Goal: Transaction & Acquisition: Download file/media

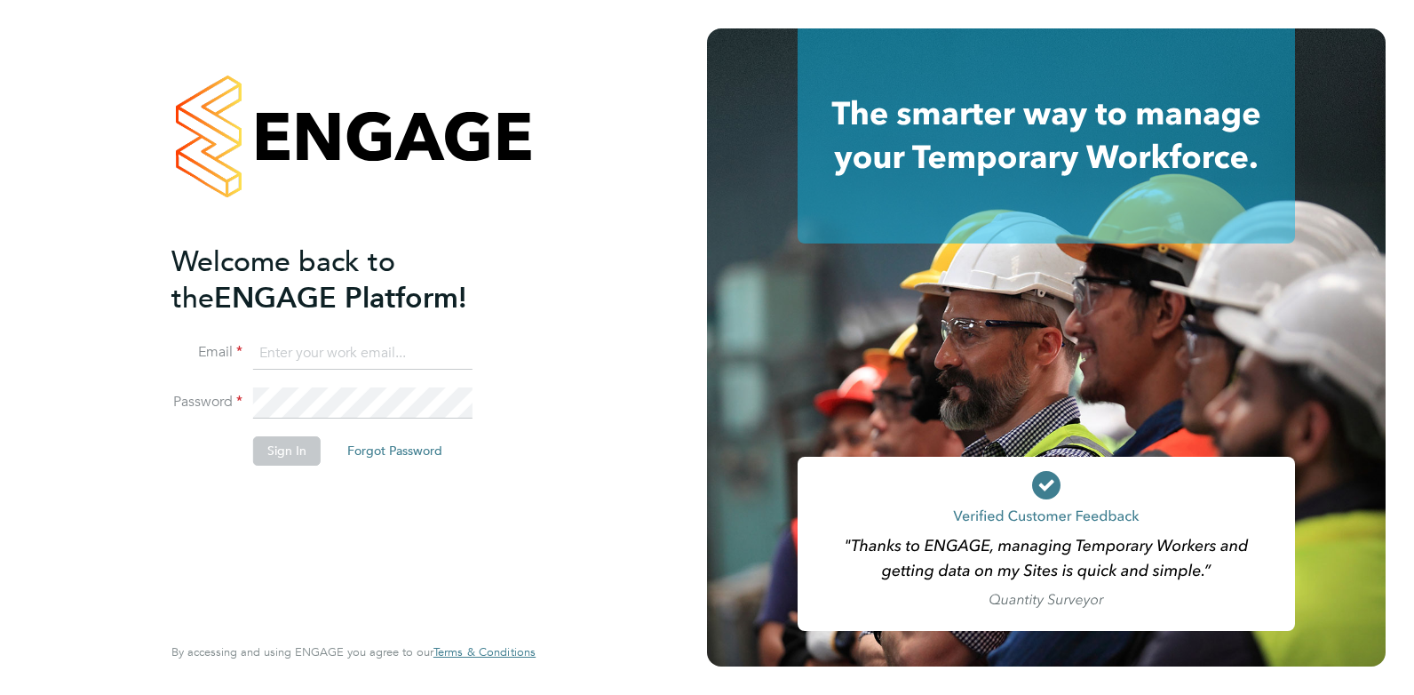
type input "[PERSON_NAME][EMAIL_ADDRESS][DOMAIN_NAME]"
click at [280, 453] on button "Sign In" at bounding box center [287, 450] width 68 height 28
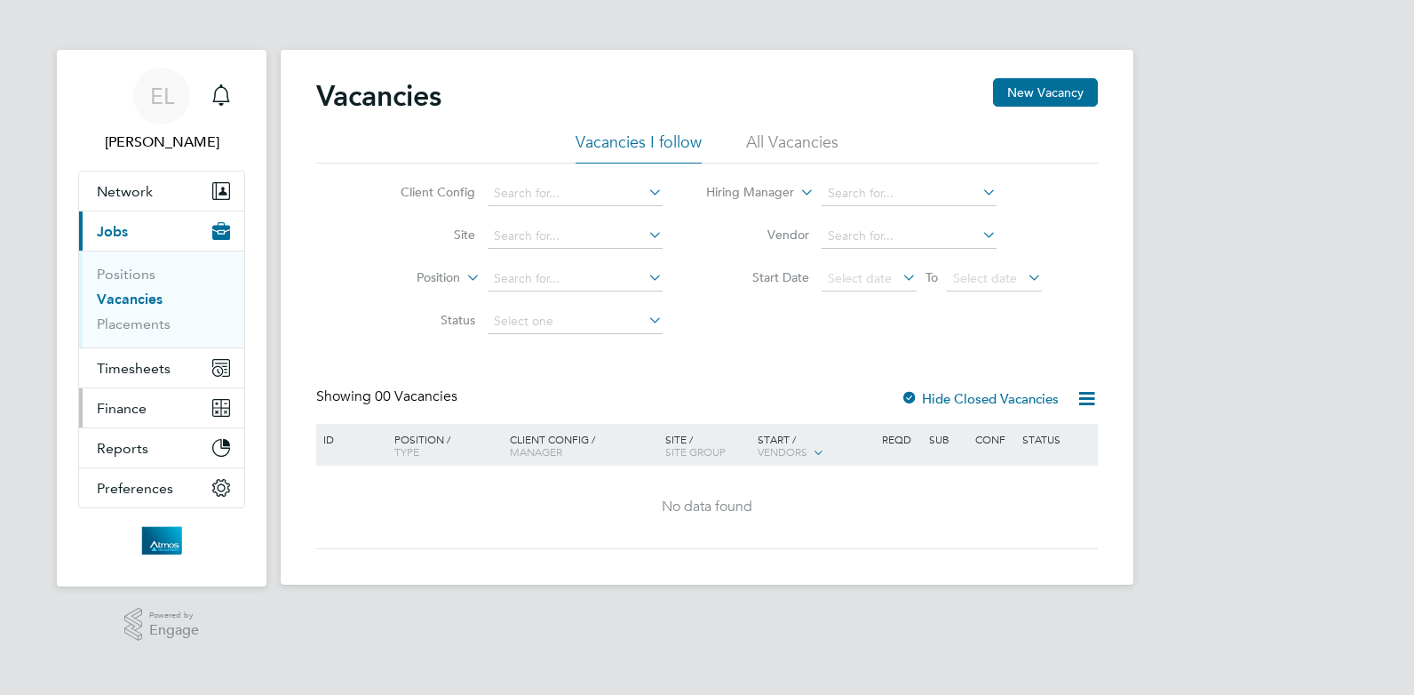
click at [121, 407] on span "Finance" at bounding box center [122, 408] width 50 height 17
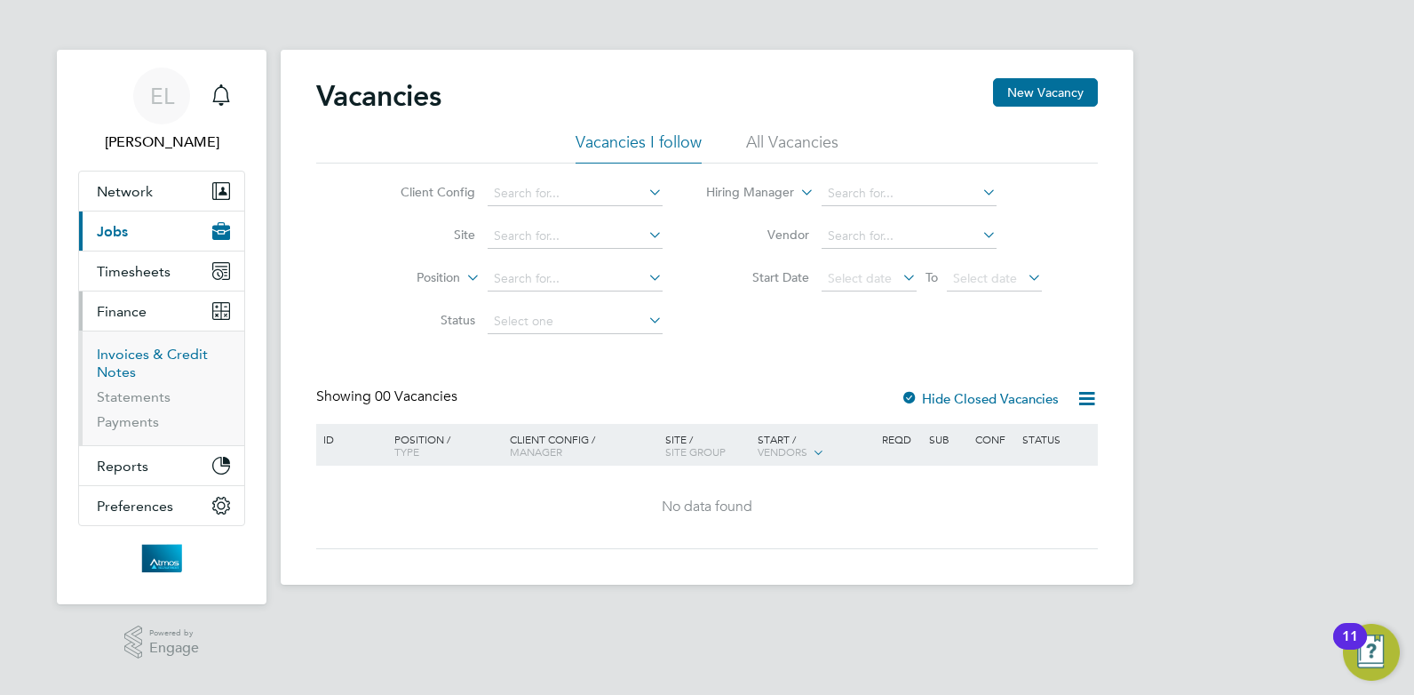
click at [128, 362] on link "Invoices & Credit Notes" at bounding box center [152, 363] width 111 height 35
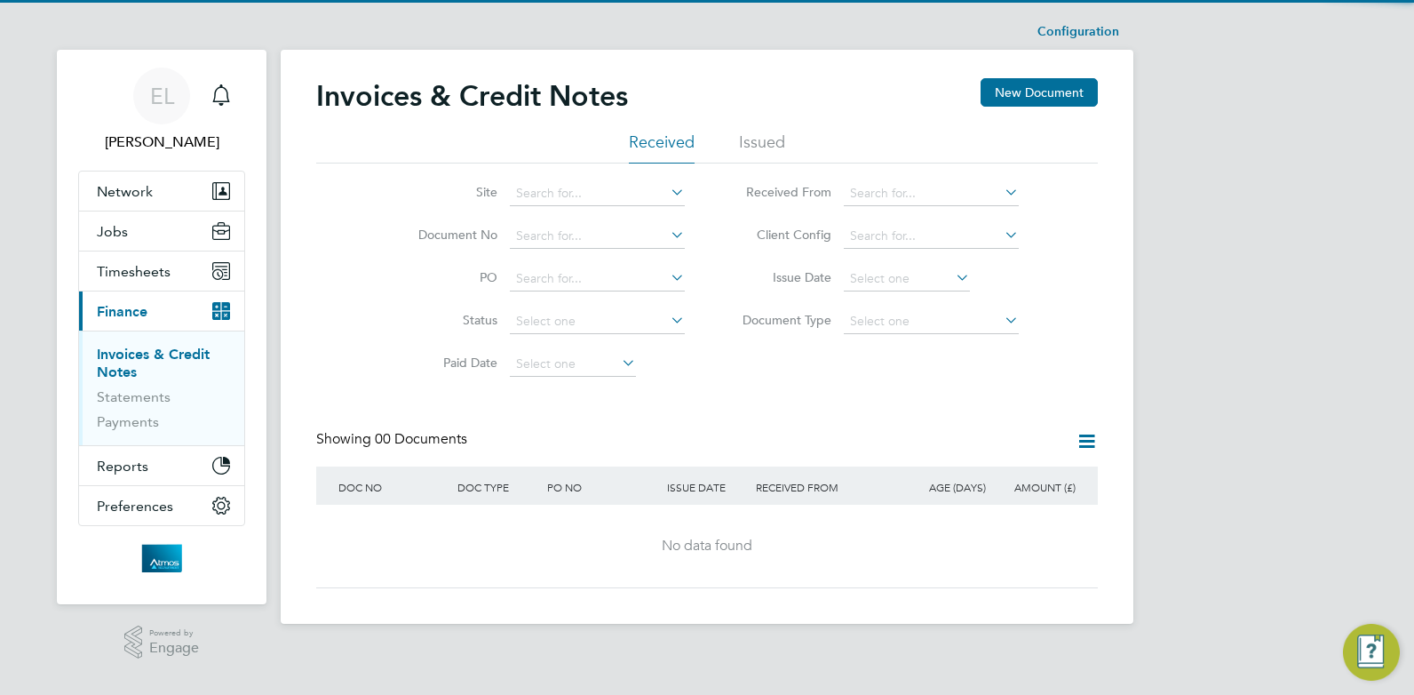
click at [130, 354] on link "Invoices & Credit Notes" at bounding box center [153, 363] width 113 height 35
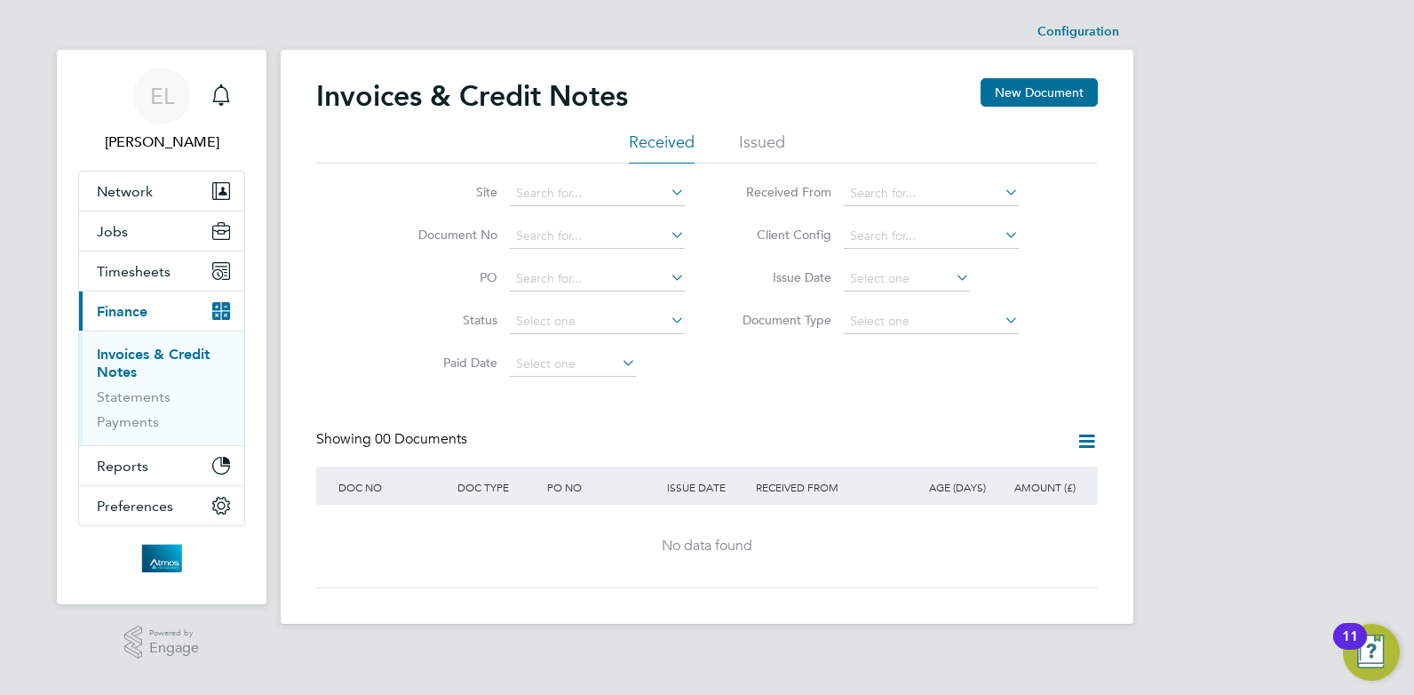
click at [144, 356] on link "Invoices & Credit Notes" at bounding box center [153, 363] width 113 height 35
click at [762, 145] on li "Issued" at bounding box center [762, 147] width 46 height 32
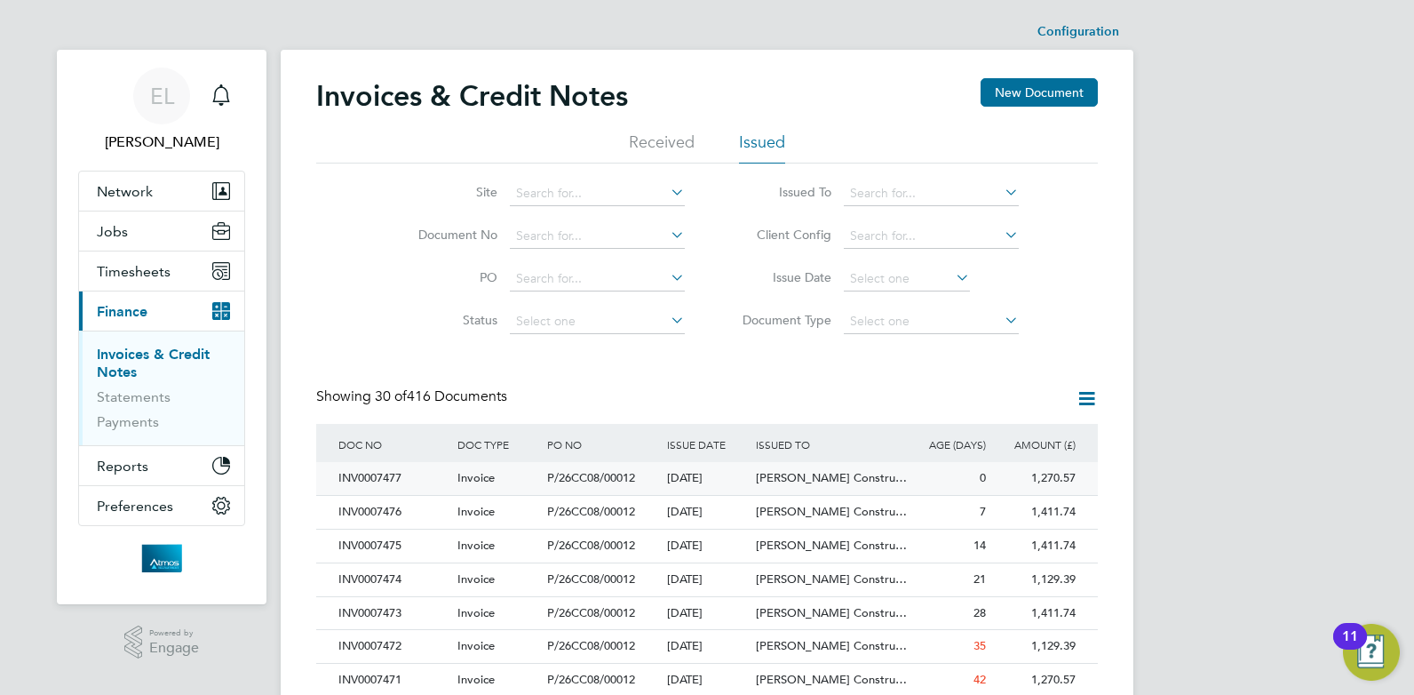
click at [378, 476] on div "INV0007477" at bounding box center [393, 478] width 119 height 33
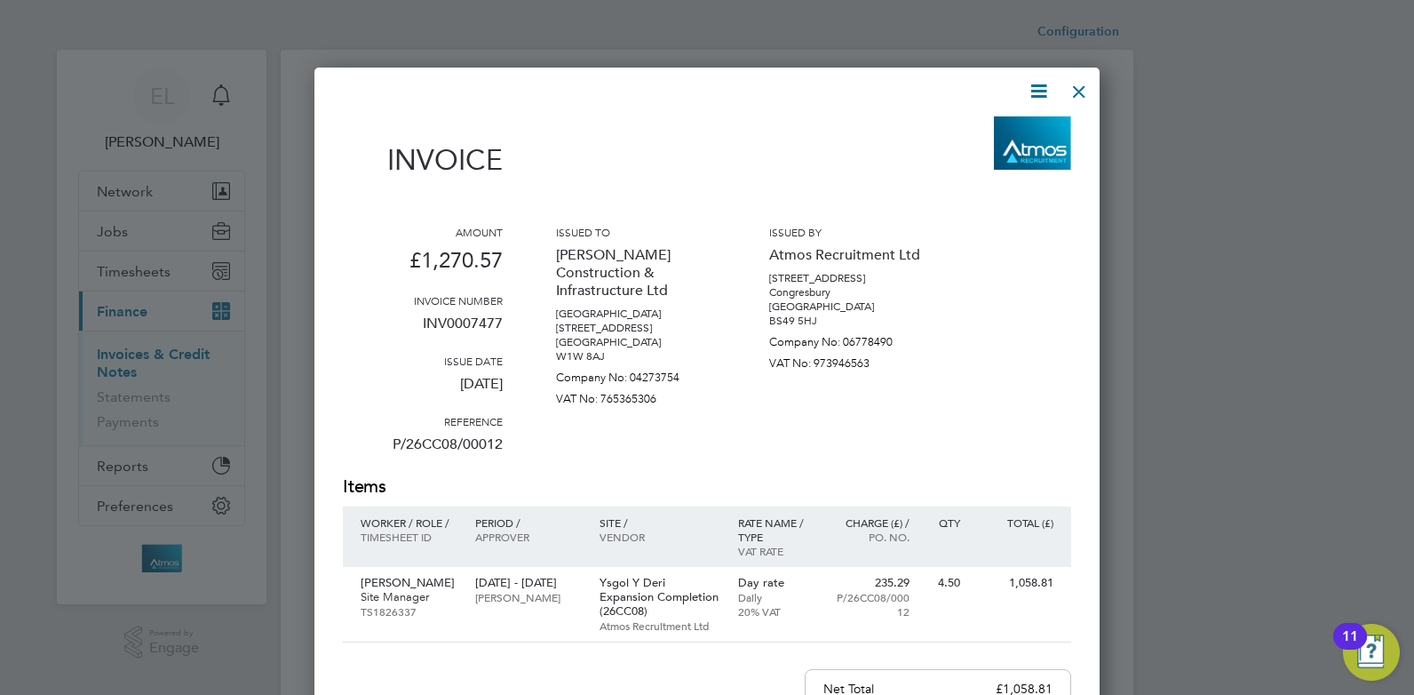
click at [1039, 89] on icon at bounding box center [1039, 91] width 22 height 22
click at [986, 133] on li "Download Invoice" at bounding box center [985, 133] width 123 height 25
